Goal: Information Seeking & Learning: Learn about a topic

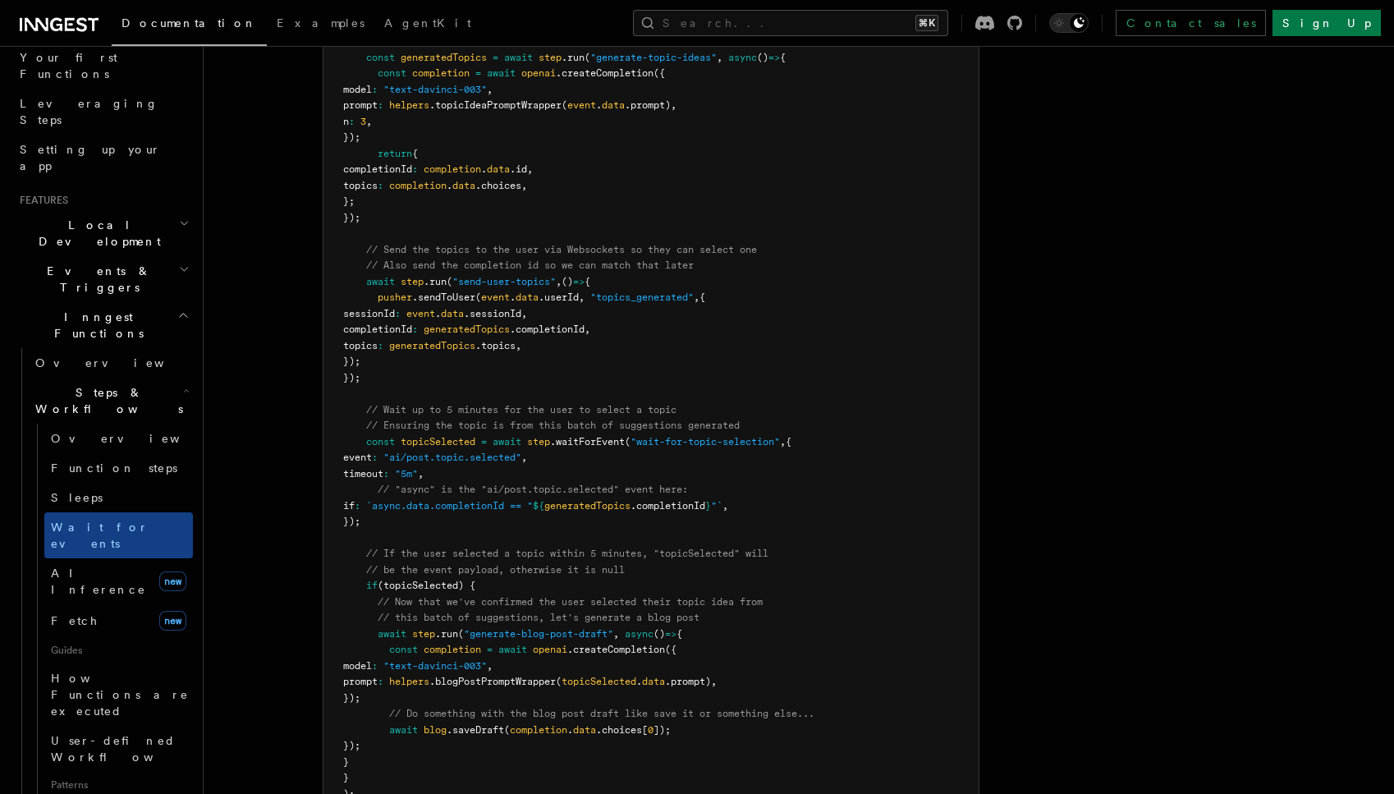
scroll to position [1678, 0]
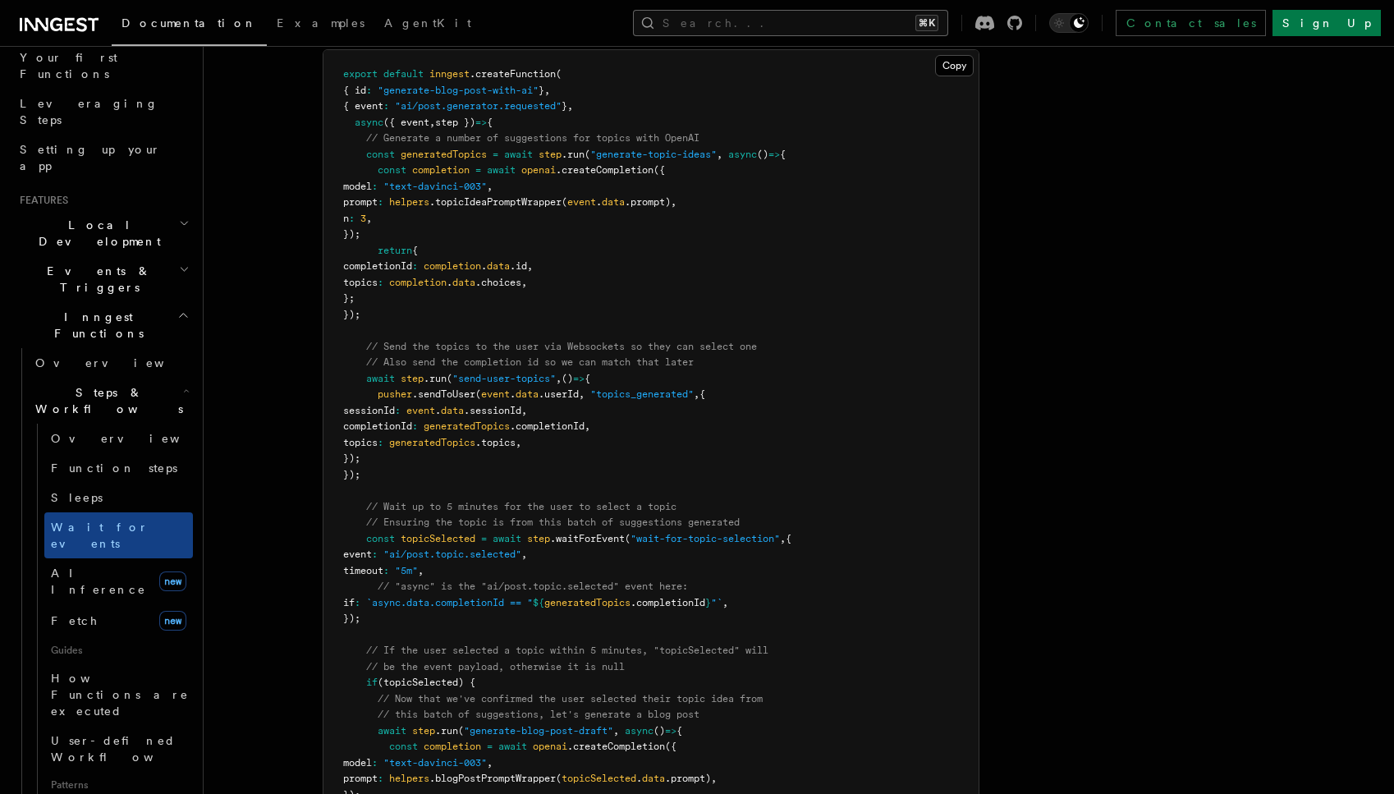
click at [858, 23] on button "Search... ⌘K" at bounding box center [790, 23] width 315 height 26
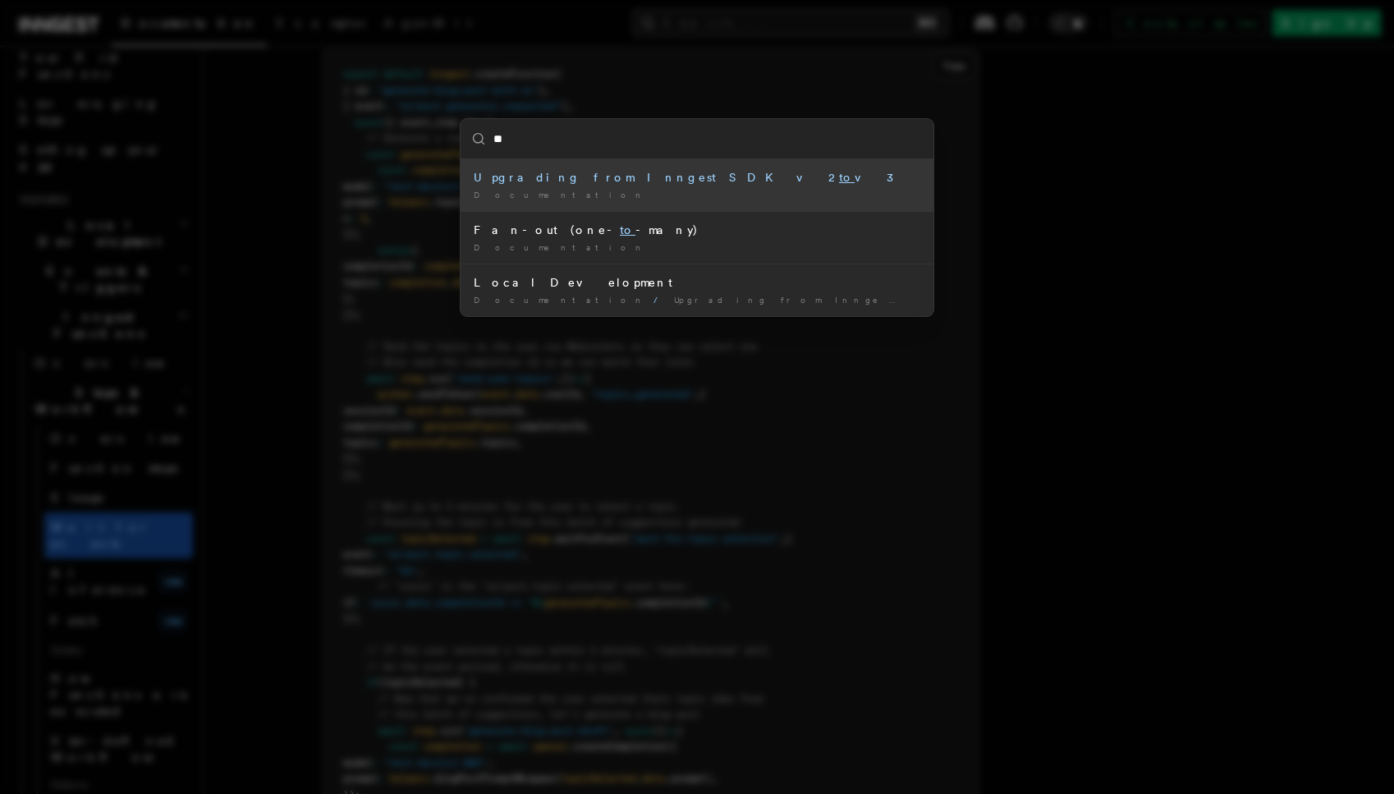
type input "***"
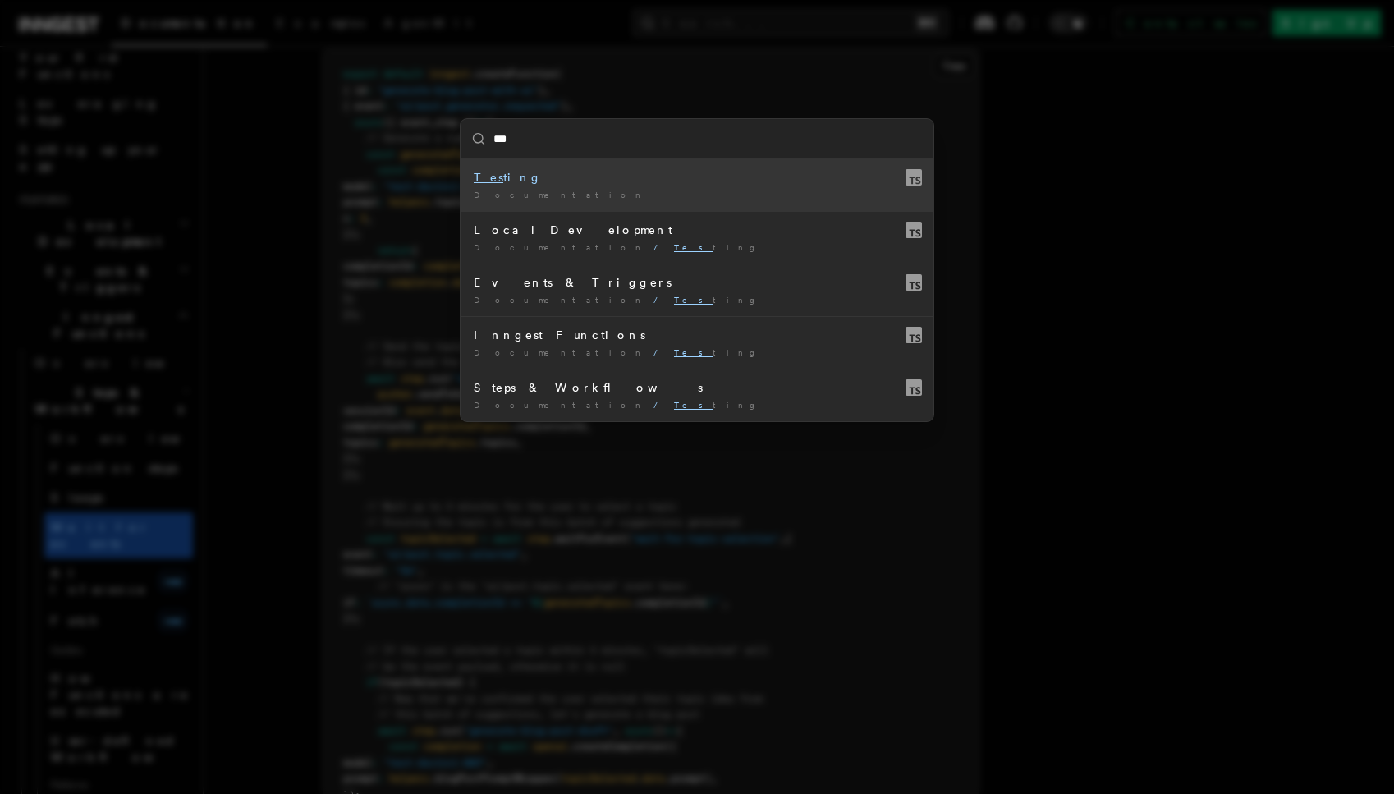
click at [701, 175] on div "Tes ting" at bounding box center [697, 177] width 447 height 16
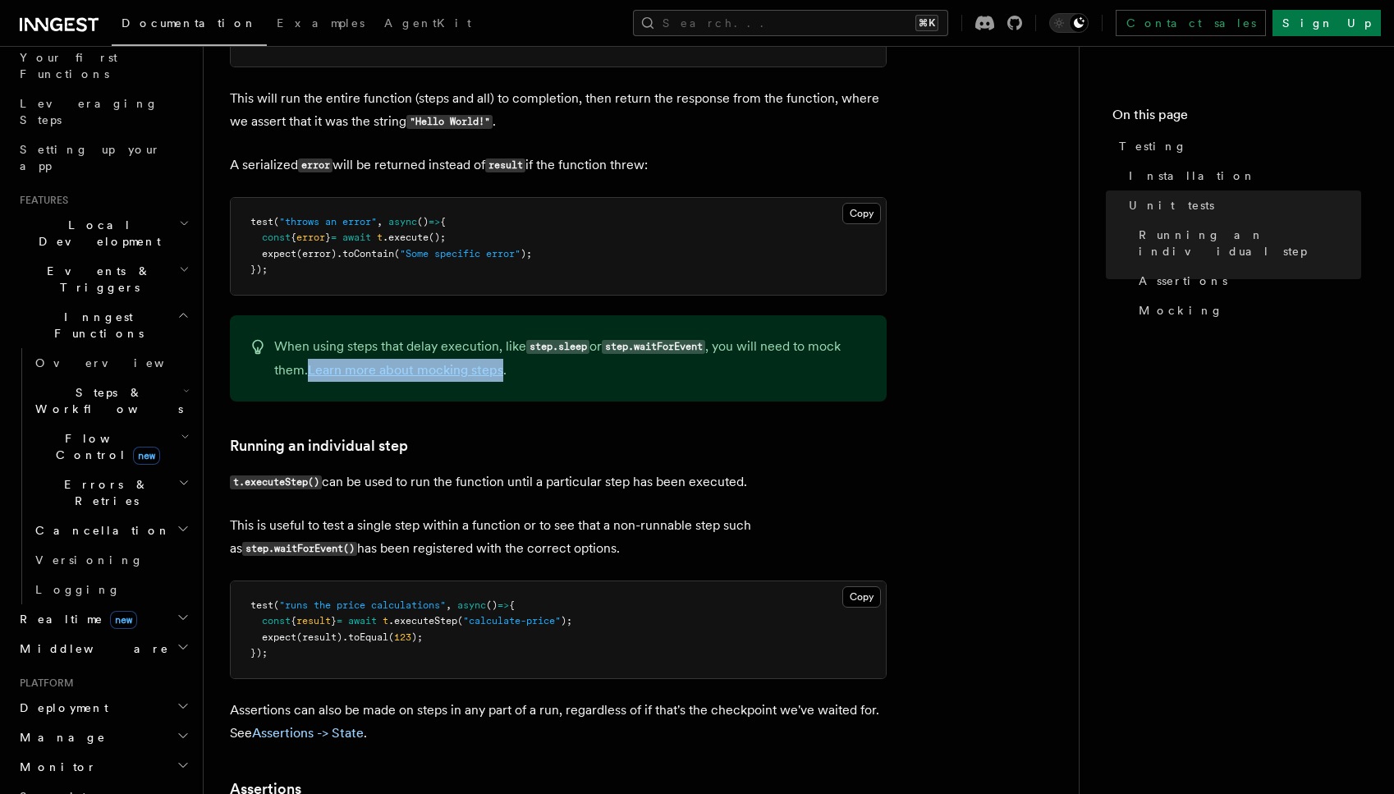
scroll to position [1076, 0]
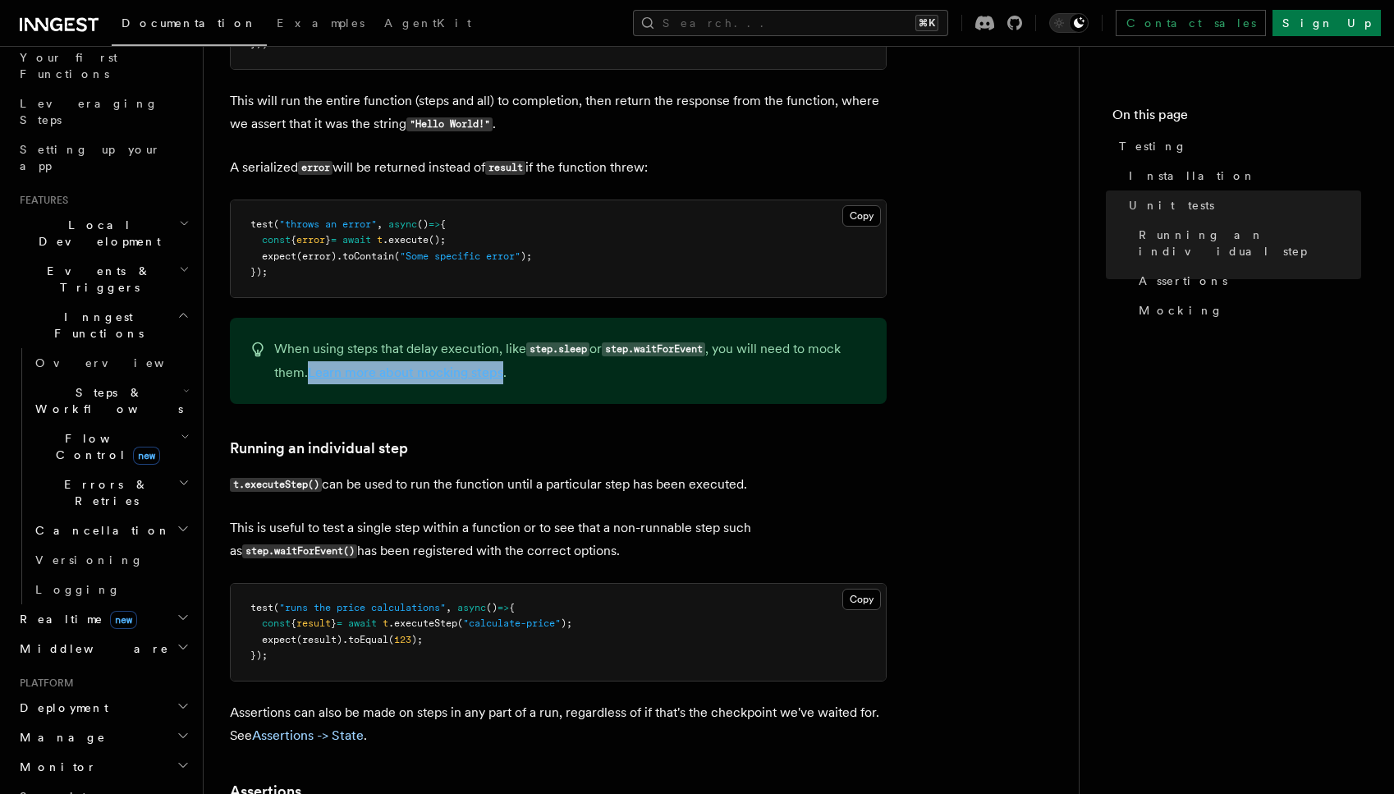
click at [489, 374] on link "Learn more about mocking steps" at bounding box center [405, 372] width 195 height 16
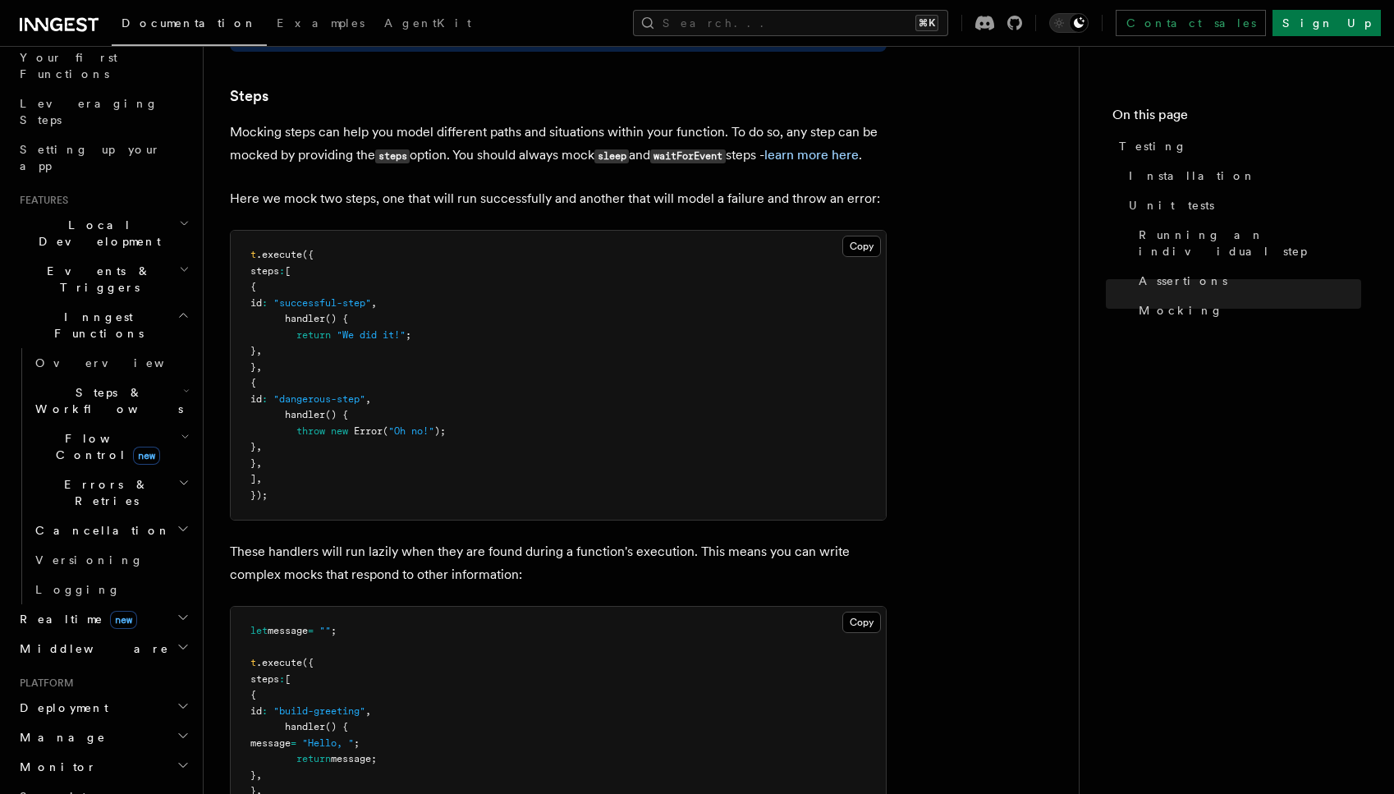
scroll to position [3595, 0]
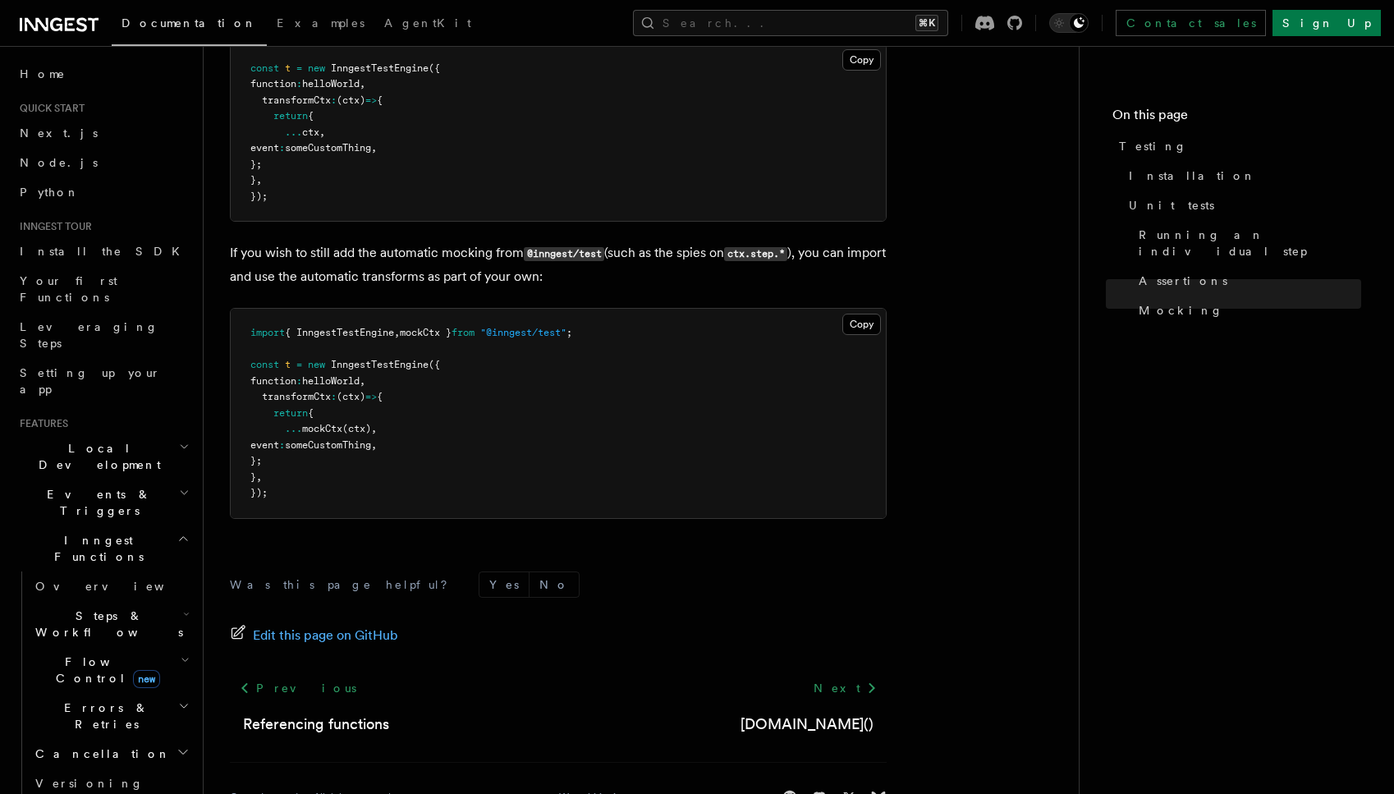
scroll to position [5654, 0]
